Goal: Information Seeking & Learning: Compare options

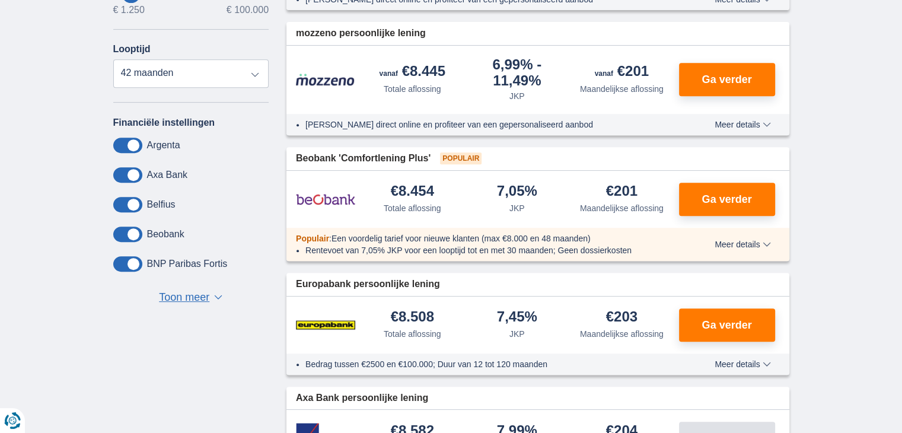
scroll to position [546, 0]
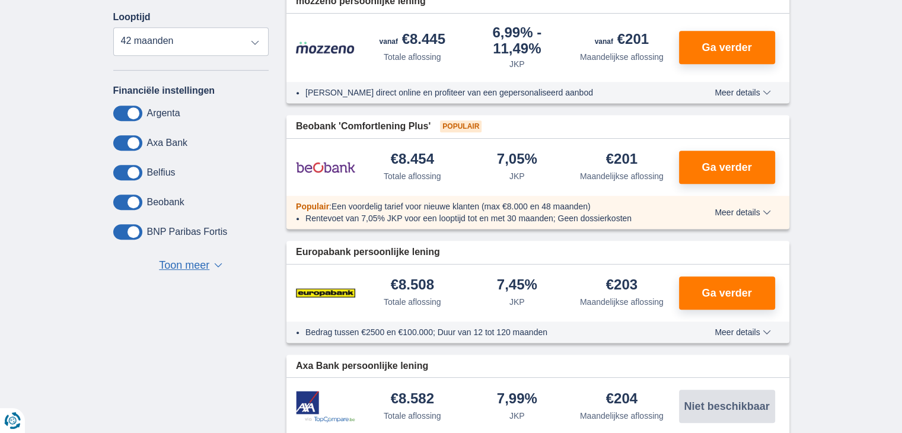
click at [211, 261] on button "Toon meer Toon minder ▼ ▲" at bounding box center [190, 265] width 71 height 17
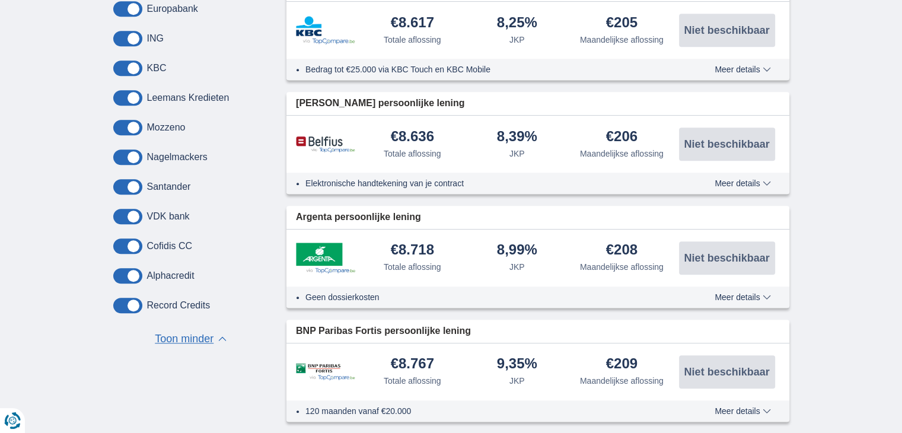
scroll to position [1044, 0]
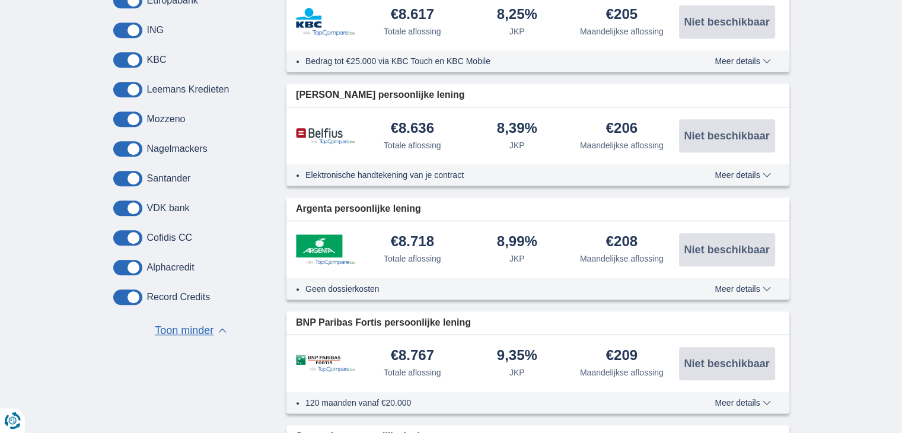
click at [176, 292] on label "Record Credits" at bounding box center [178, 297] width 63 height 11
click at [210, 84] on label "Leemans Kredieten" at bounding box center [188, 89] width 82 height 11
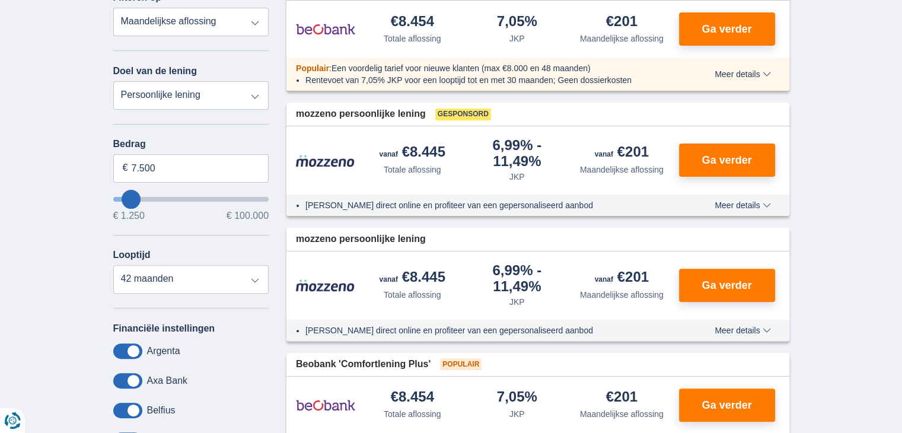
scroll to position [284, 0]
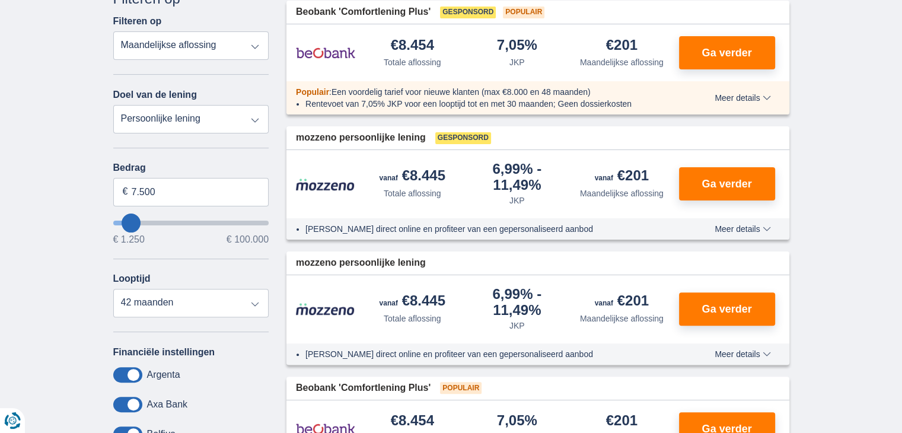
click at [256, 116] on select "Persoonlijke lening Auto Moto / fiets Mobilhome / caravan Renovatie Energie Sch…" at bounding box center [191, 119] width 156 height 28
select select "vehicleLoan"
click at [113, 105] on select "Persoonlijke lening Auto Moto / fiets Mobilhome / caravan Renovatie Energie Sch…" at bounding box center [191, 119] width 156 height 28
select select "3-4"
type input "15.000"
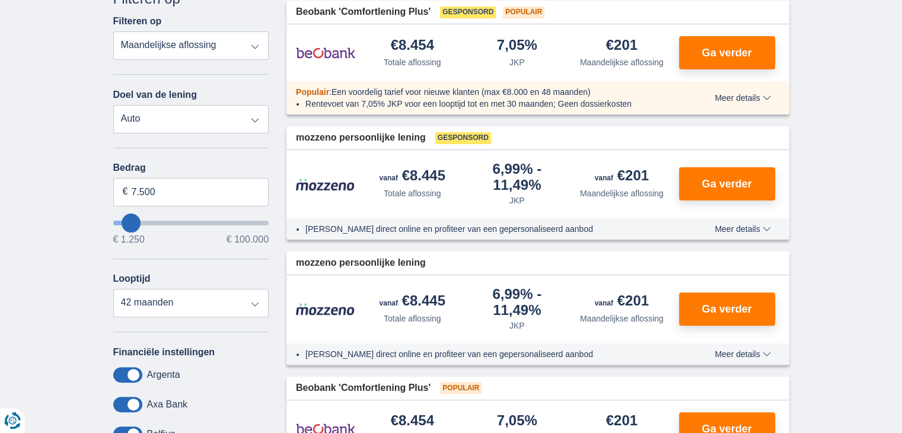
type input "15250"
select select "60"
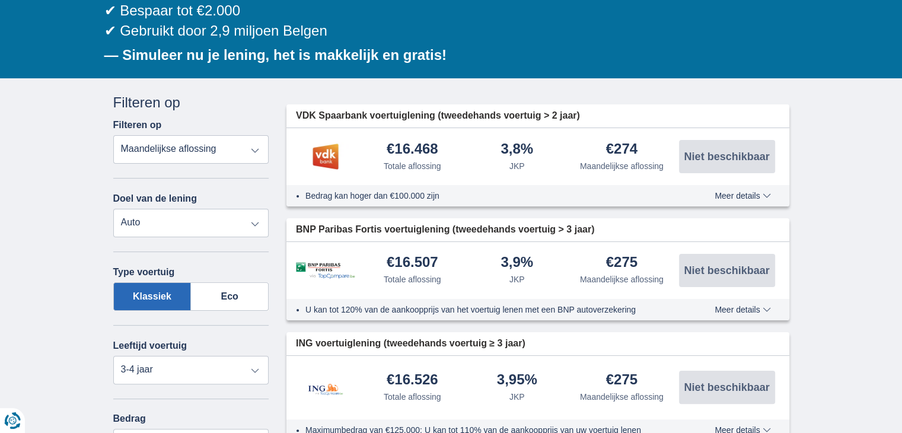
scroll to position [157, 0]
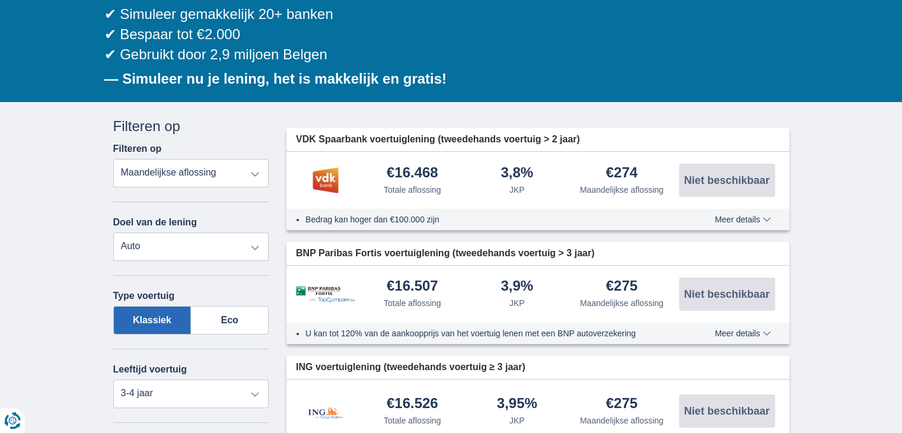
click at [764, 216] on span "Meer details" at bounding box center [743, 219] width 56 height 8
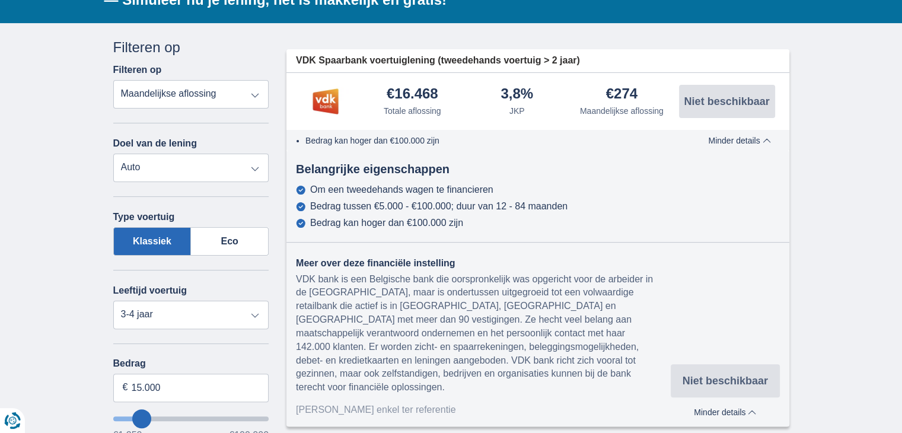
scroll to position [267, 0]
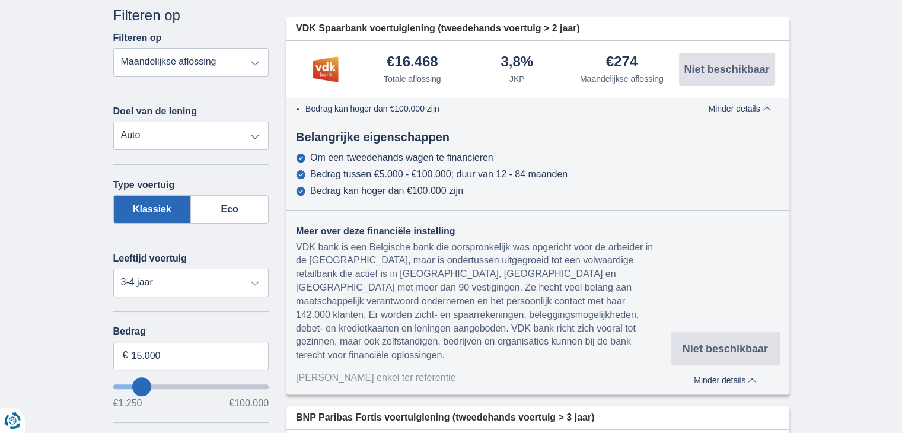
click at [766, 105] on span "Minder details" at bounding box center [739, 108] width 62 height 8
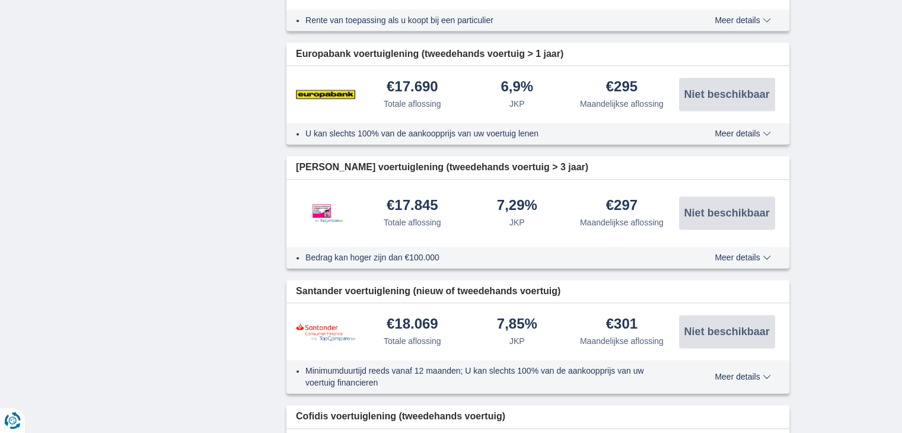
scroll to position [1635, 0]
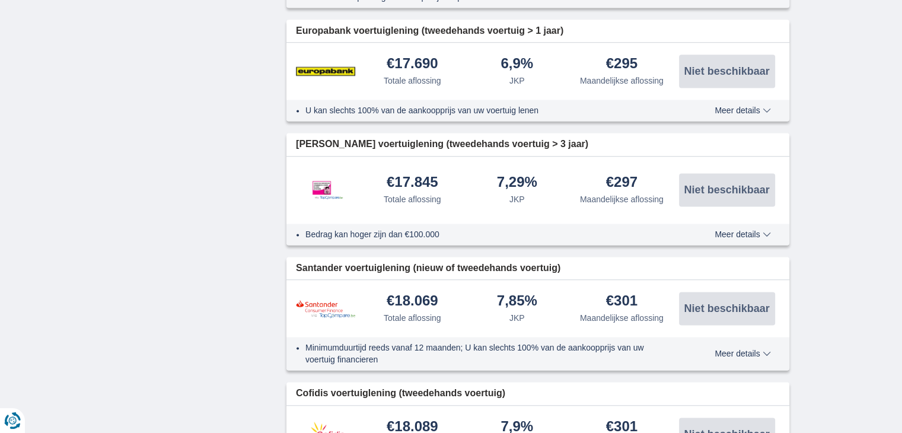
click at [761, 230] on span "Meer details" at bounding box center [743, 234] width 56 height 8
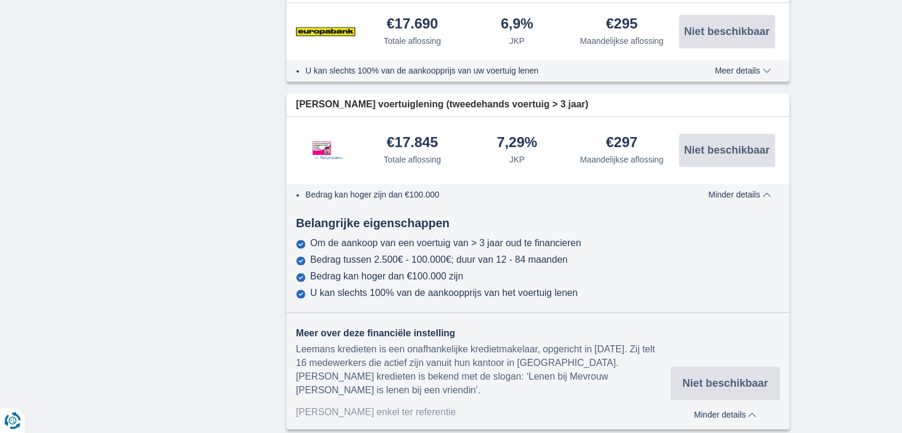
scroll to position [1682, 0]
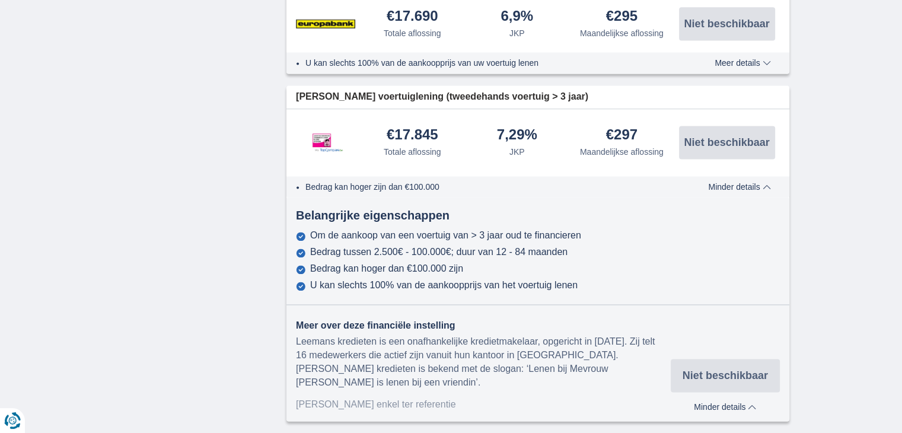
click at [766, 183] on span "Minder details" at bounding box center [739, 187] width 62 height 8
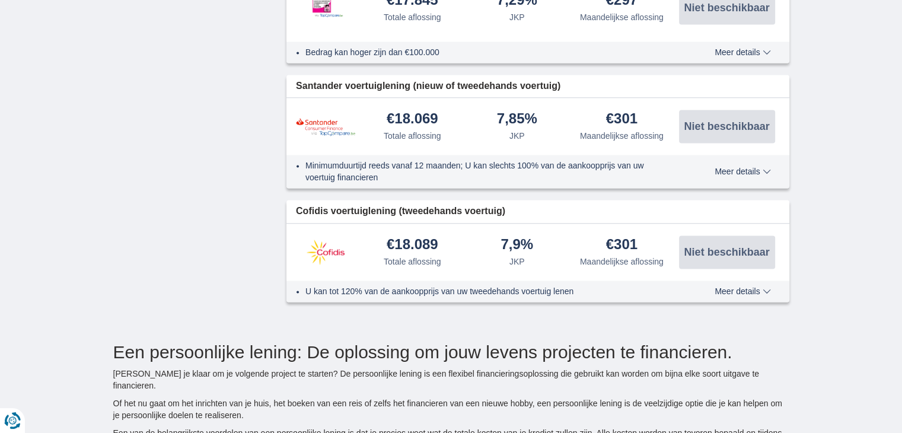
scroll to position [1864, 0]
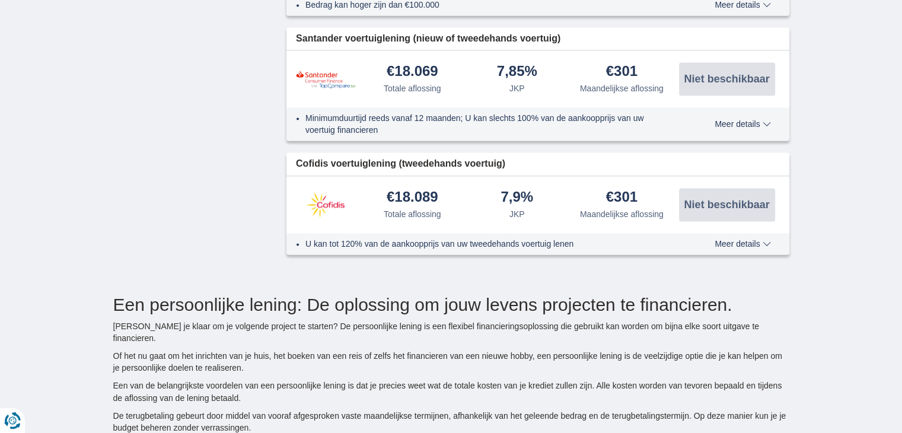
click at [765, 120] on span "Meer details" at bounding box center [743, 124] width 56 height 8
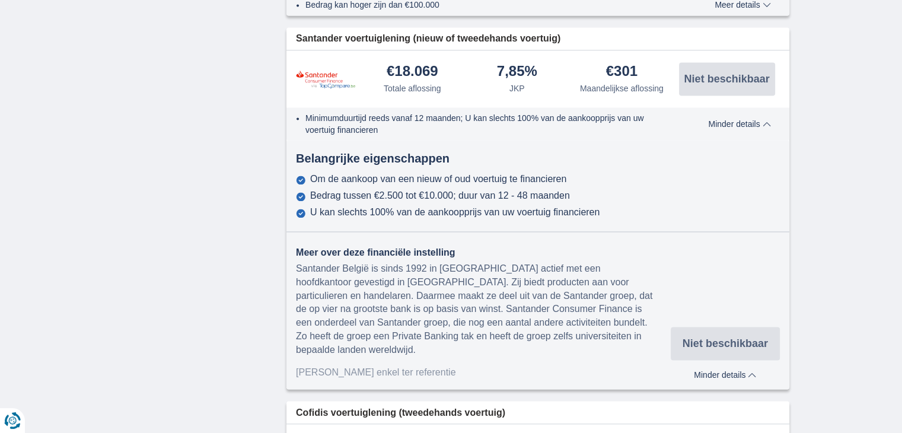
click at [765, 120] on span "Minder details" at bounding box center [739, 124] width 62 height 8
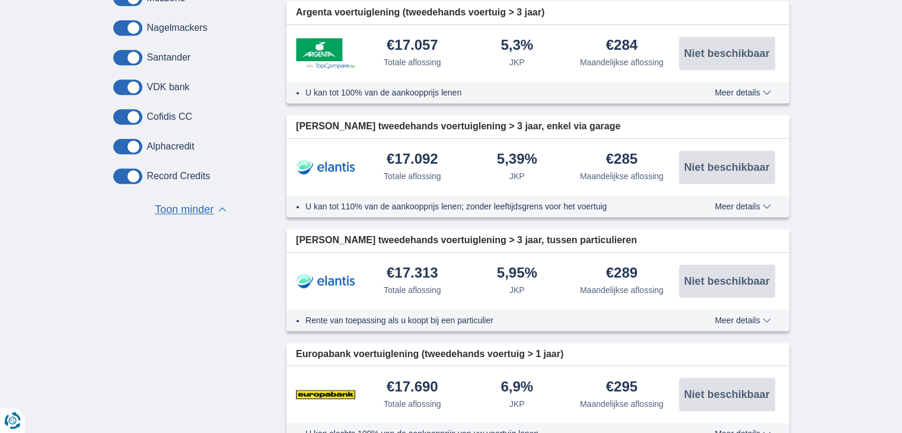
scroll to position [1294, 0]
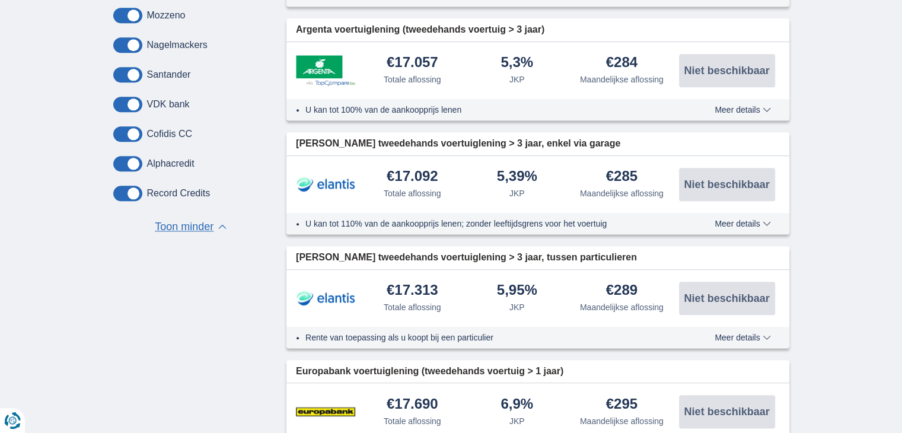
click at [759, 219] on span "Meer details" at bounding box center [743, 223] width 56 height 8
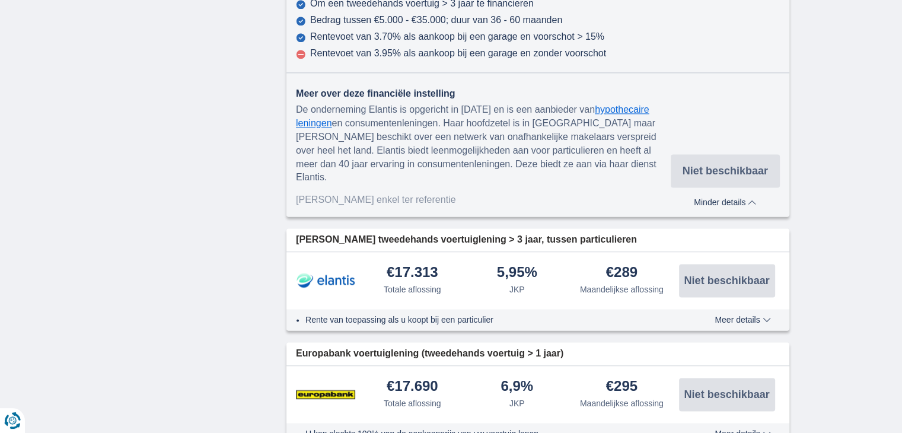
scroll to position [1595, 0]
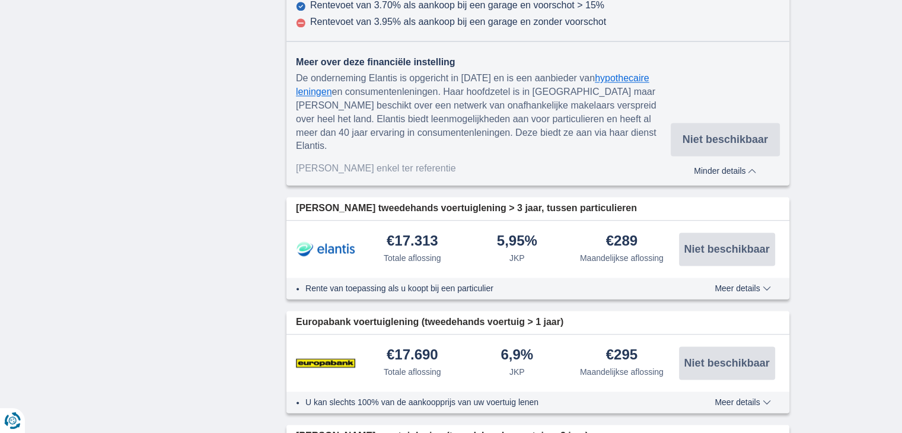
click at [768, 284] on span "Meer details" at bounding box center [743, 288] width 56 height 8
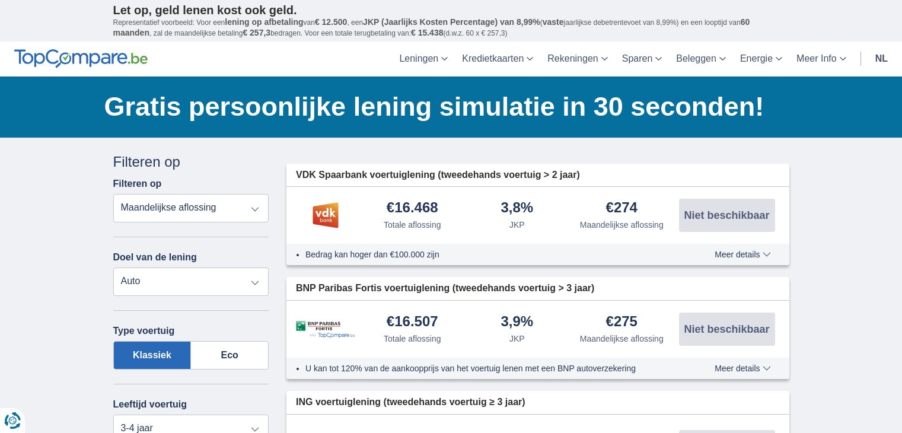
select select "vehicleLoan"
select select "3-4"
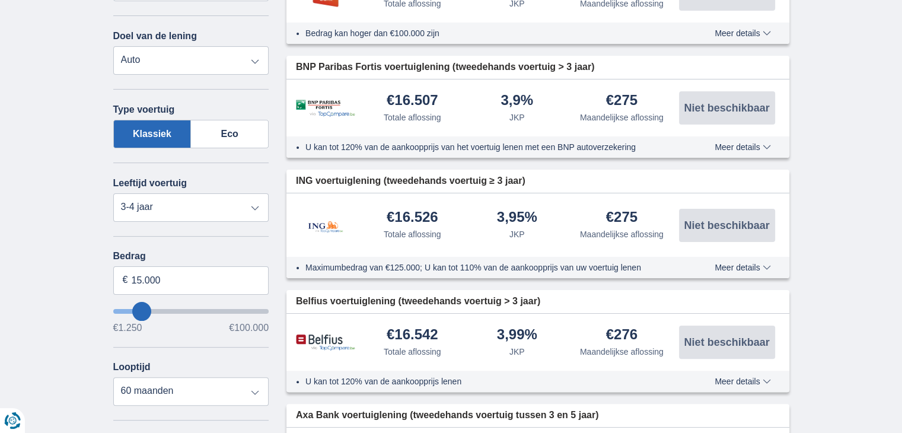
scroll to position [245, 0]
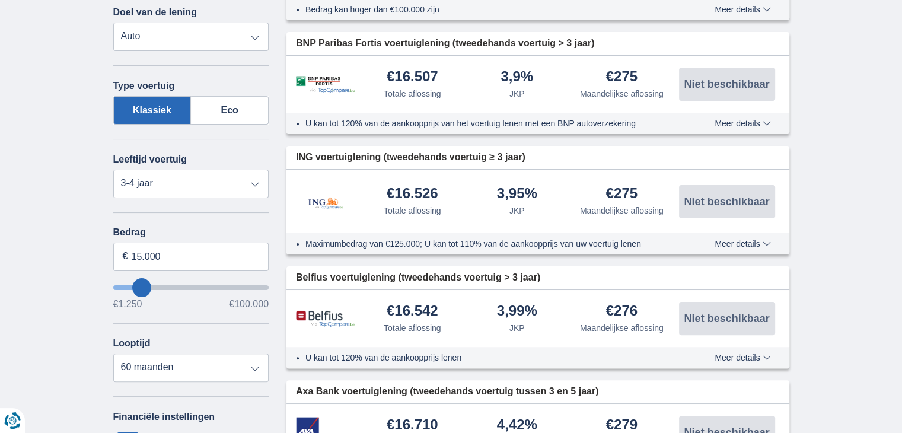
type input "28.250"
type input "28250"
select select "120"
type input "28250"
click at [160, 285] on input "wantToBorrow" at bounding box center [191, 287] width 156 height 5
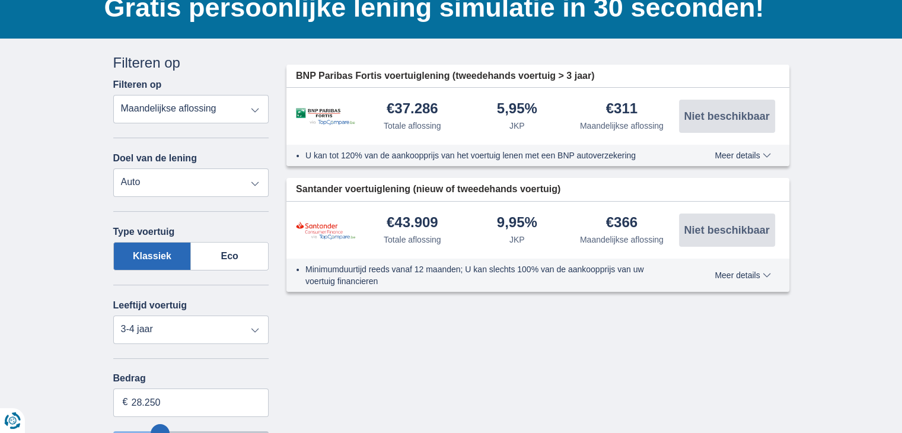
scroll to position [103, 0]
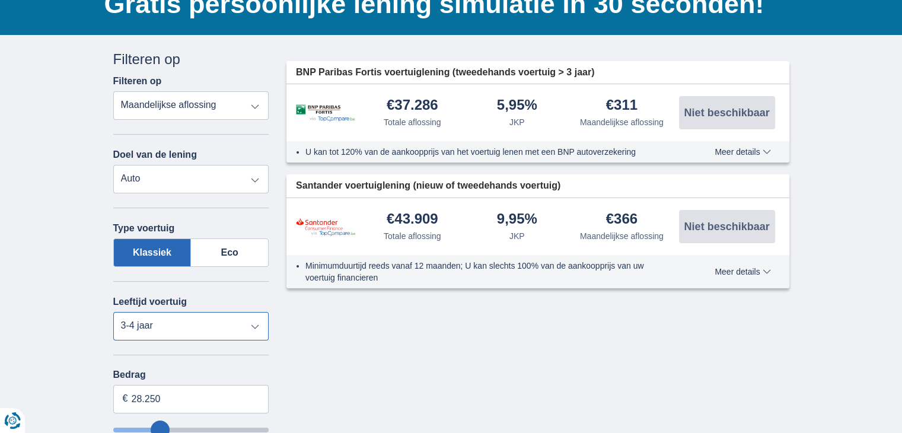
click at [254, 325] on select "Nieuw 0-1 jaar 1-2 jaar 2-3 jaar 3-4 jaar 4-5 jaar 5+ jaar" at bounding box center [191, 326] width 156 height 28
select select "1-2"
click at [113, 312] on select "Nieuw 0-1 jaar 1-2 jaar 2-3 jaar 3-4 jaar 4-5 jaar 5+ jaar" at bounding box center [191, 326] width 156 height 28
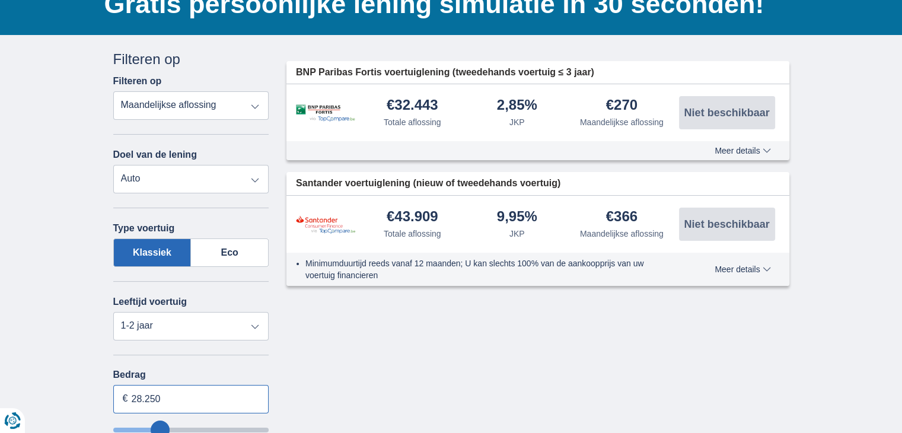
click at [180, 400] on input "28.250" at bounding box center [191, 399] width 156 height 28
type input "2"
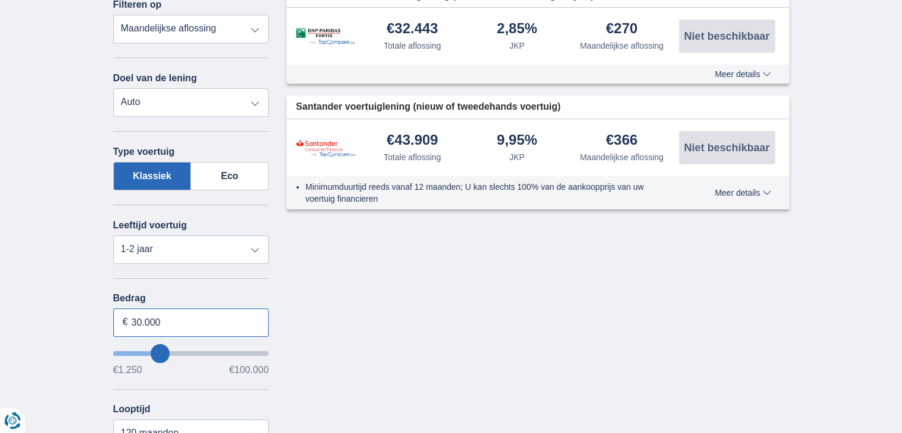
scroll to position [205, 0]
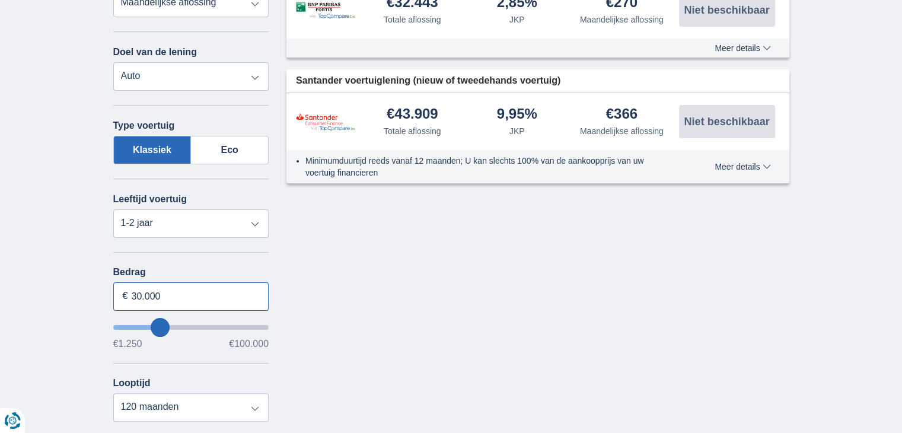
type input "30.000"
type input "30250"
select select "60"
click at [113, 393] on select "12 maanden 18 maanden 24 maanden 30 maanden 36 maanden 42 maanden 48 maanden 60…" at bounding box center [191, 407] width 156 height 28
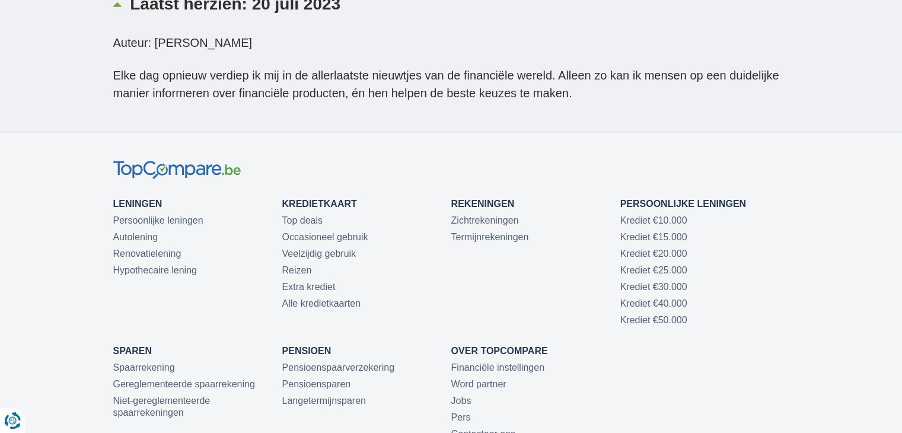
scroll to position [5391, 0]
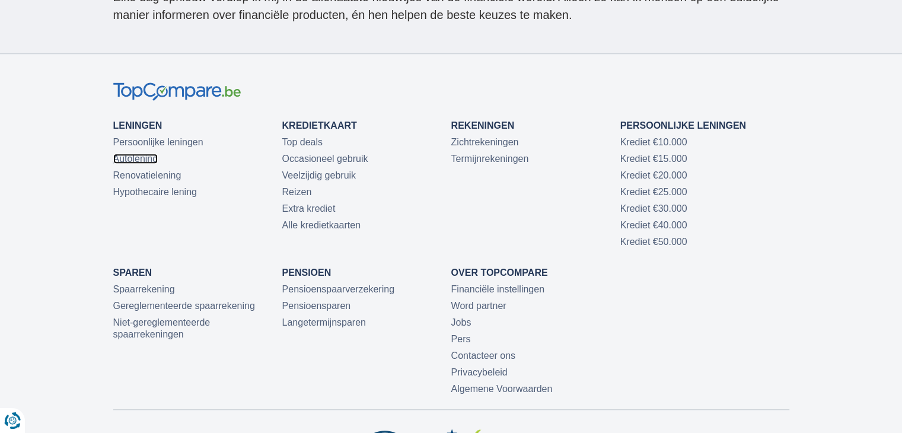
click at [142, 154] on link "Autolening" at bounding box center [135, 159] width 45 height 10
